Goal: Find specific page/section: Find specific page/section

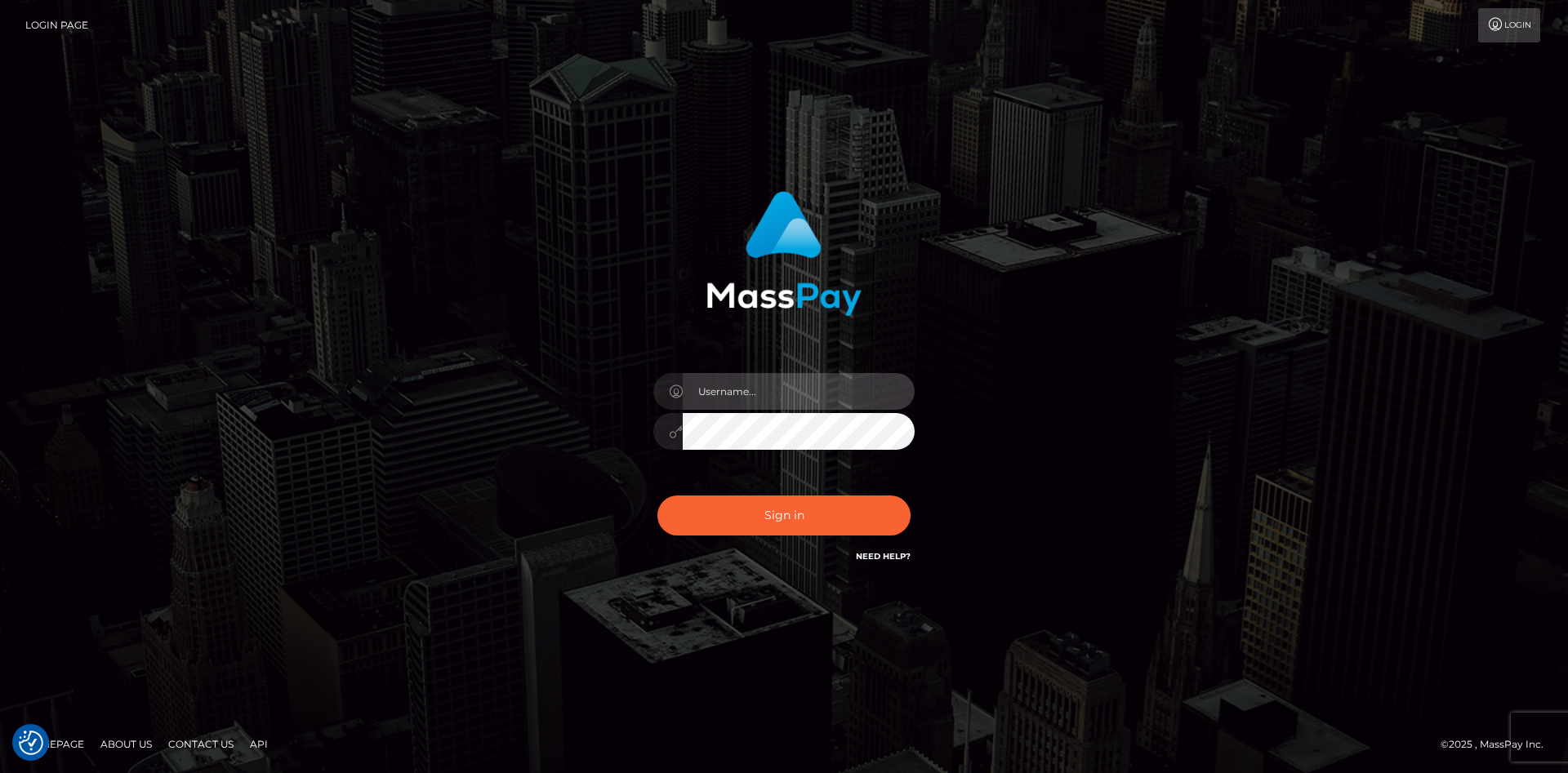
click at [773, 383] on input "text" at bounding box center [799, 392] width 232 height 37
type input "faisal_uplift"
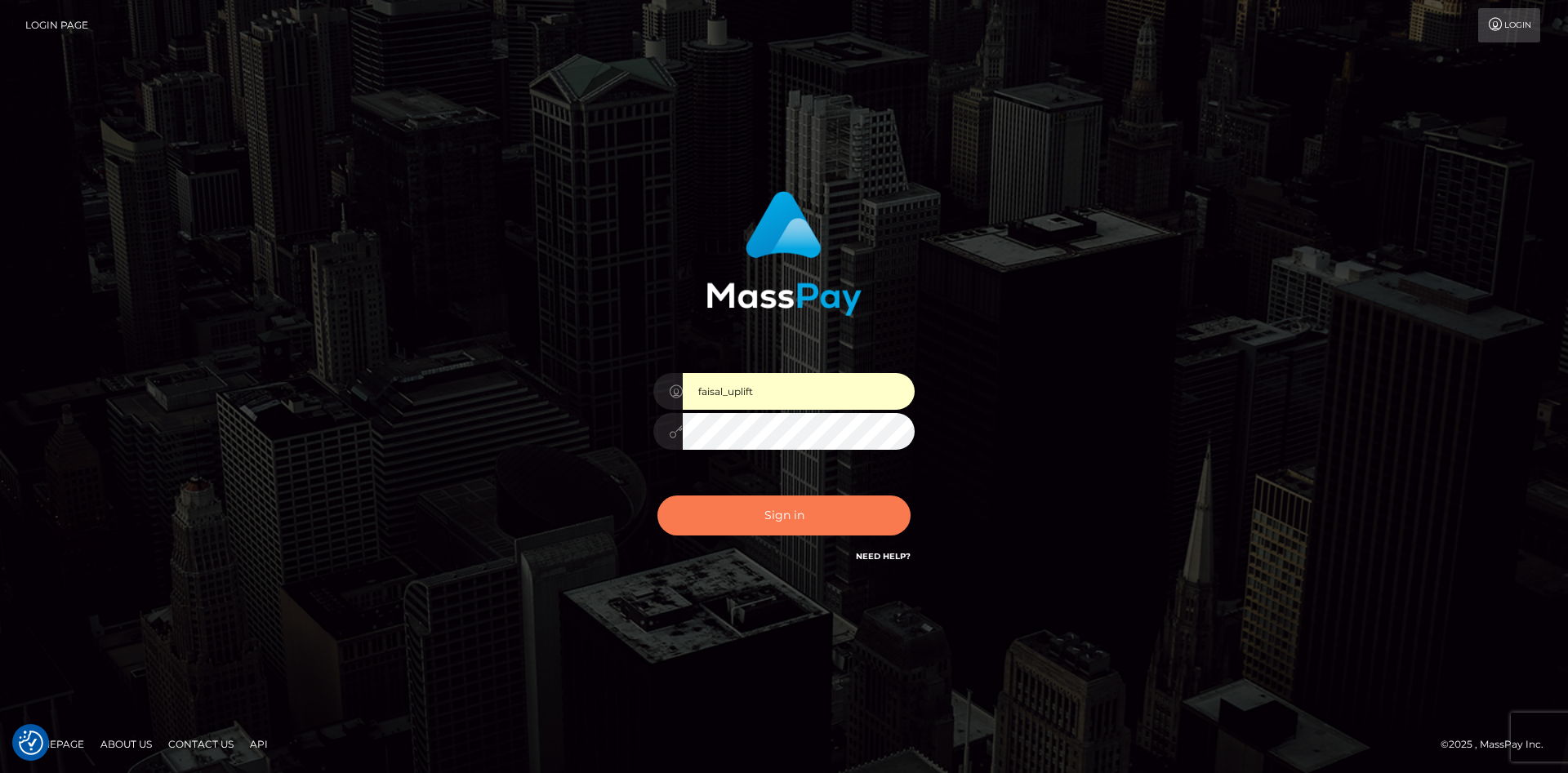
click at [765, 523] on button "Sign in" at bounding box center [784, 516] width 253 height 40
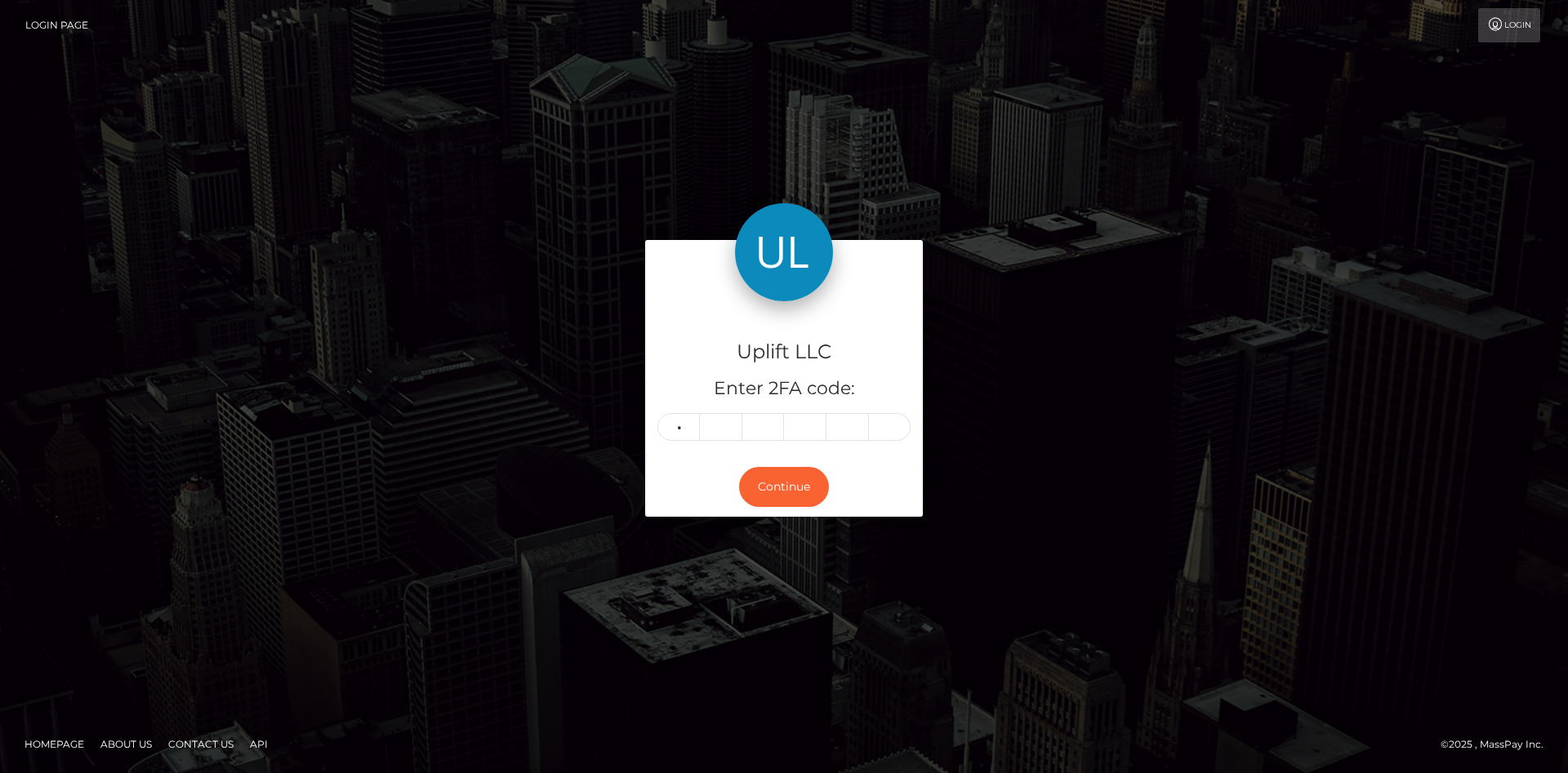
type input "3"
type input "0"
type input "5"
type input "7"
type input "8"
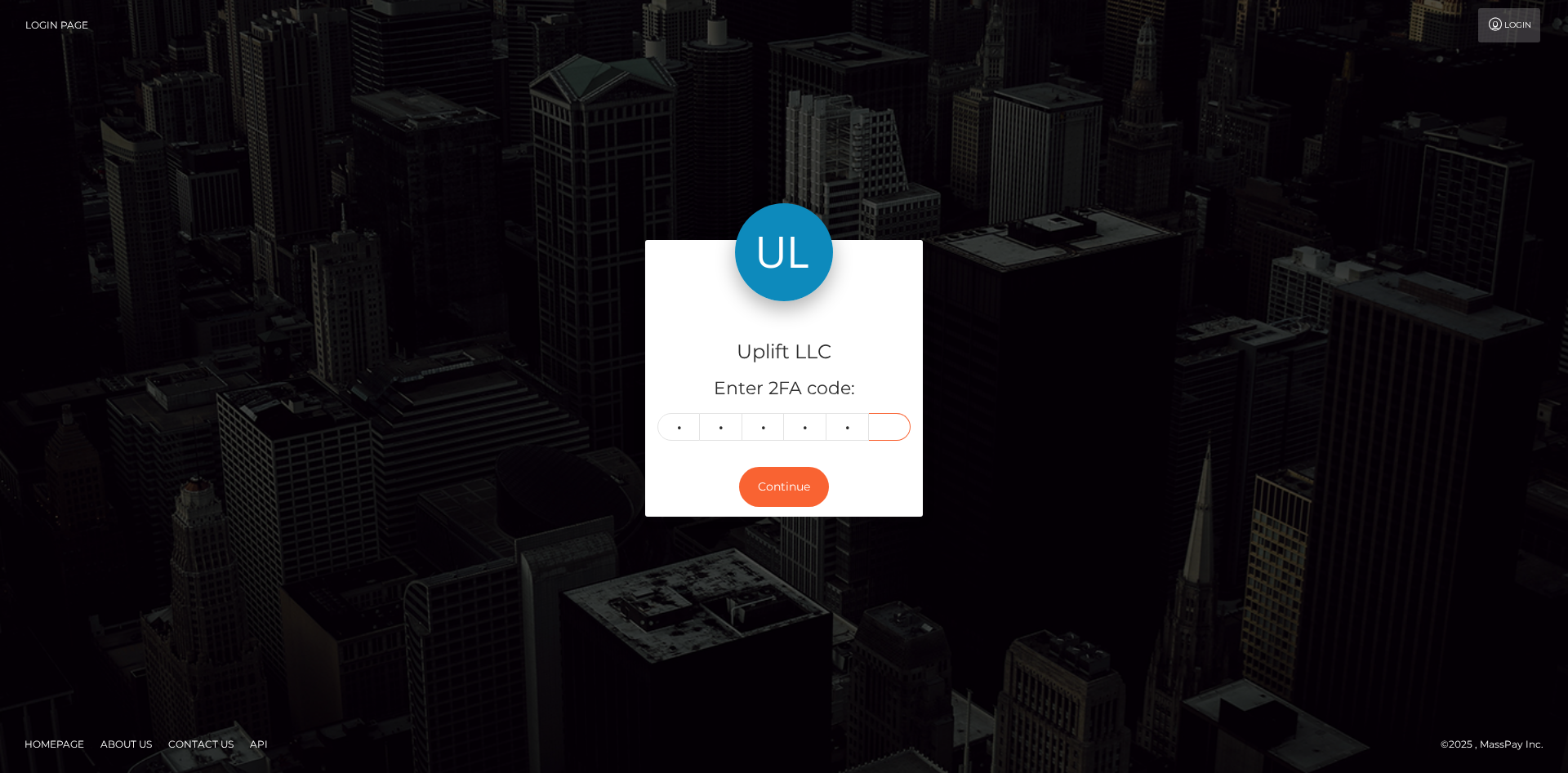
type input "0"
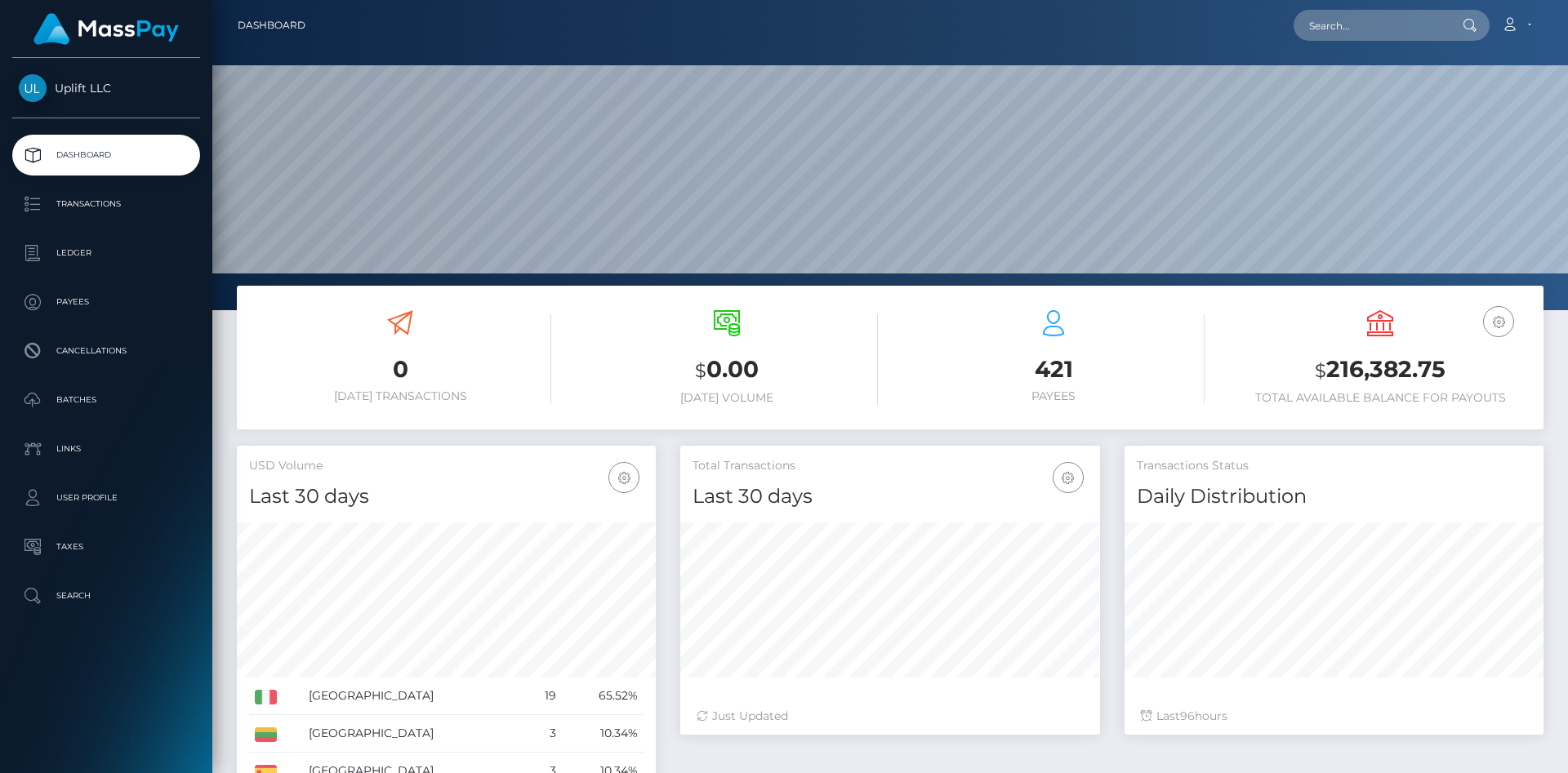
scroll to position [289, 419]
click at [88, 243] on p "Ledger" at bounding box center [105, 253] width 175 height 25
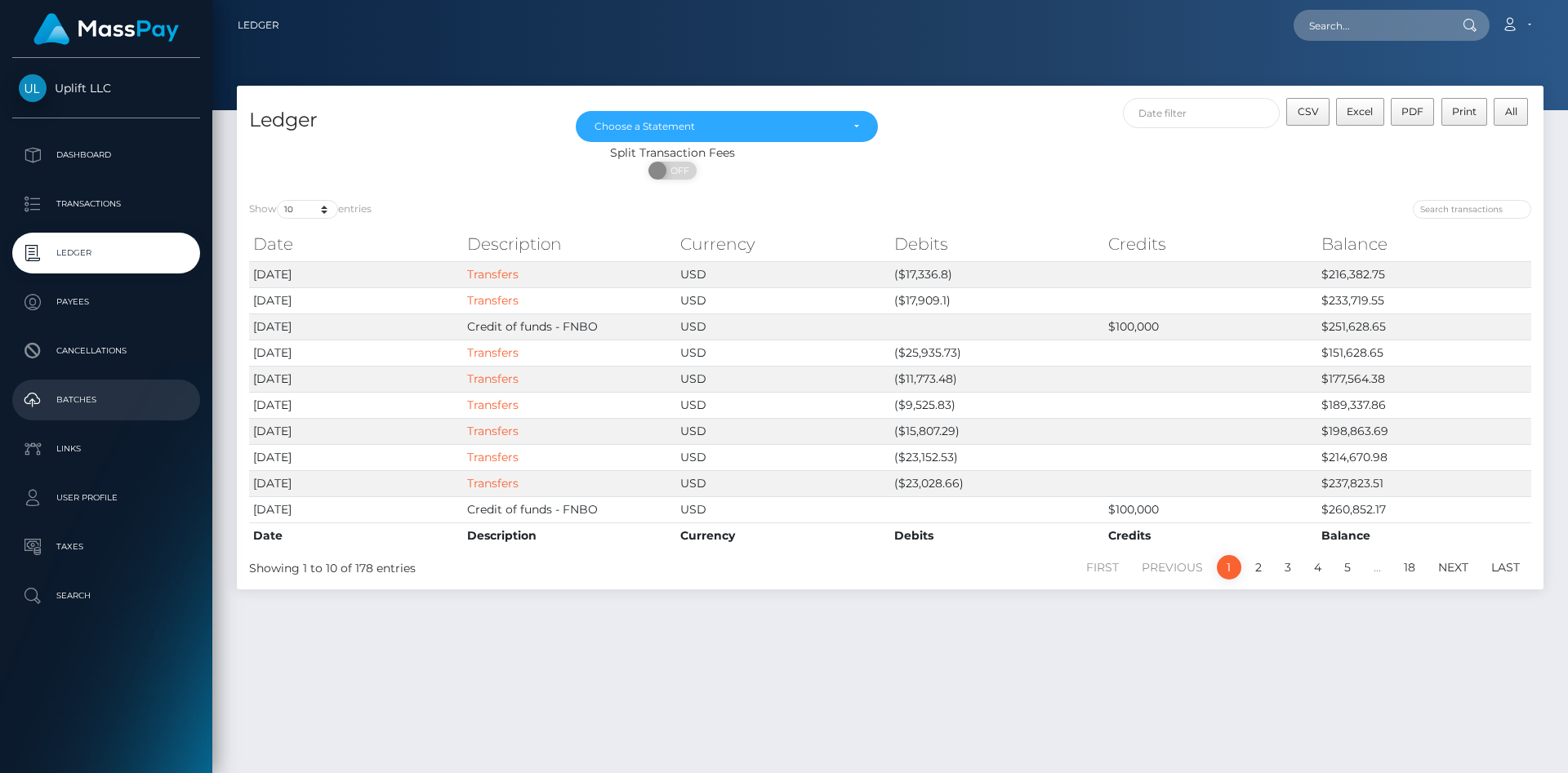
click at [101, 401] on p "Batches" at bounding box center [105, 400] width 175 height 25
